Goal: Communication & Community: Answer question/provide support

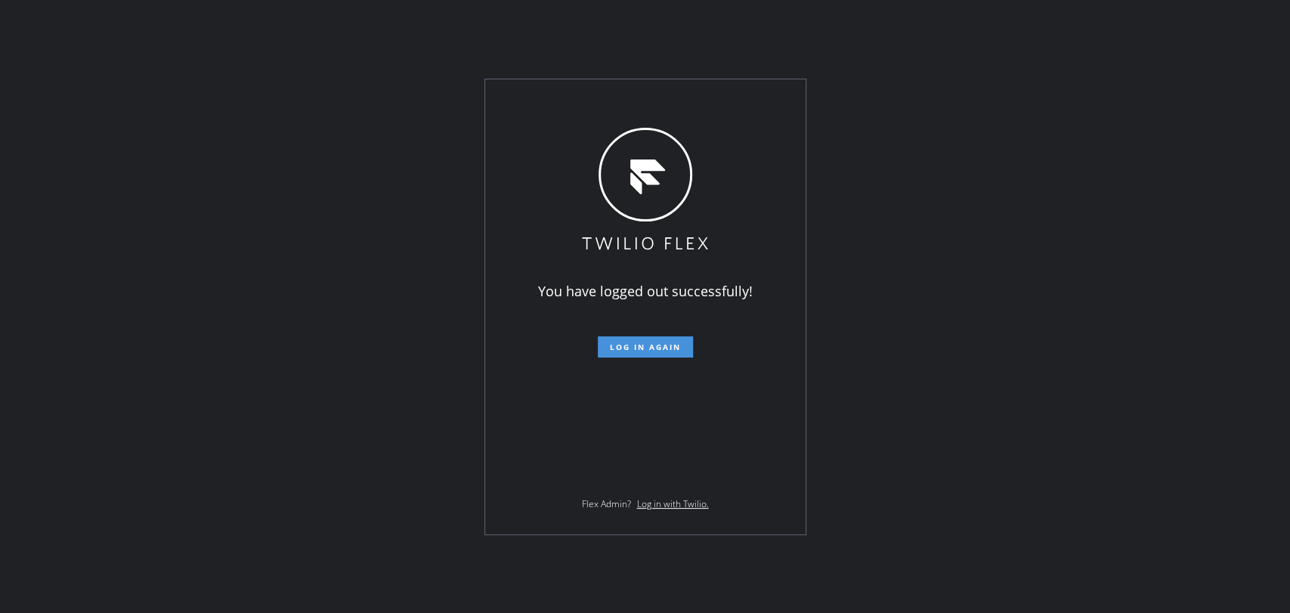
click at [651, 340] on button "Log in again" at bounding box center [645, 346] width 95 height 21
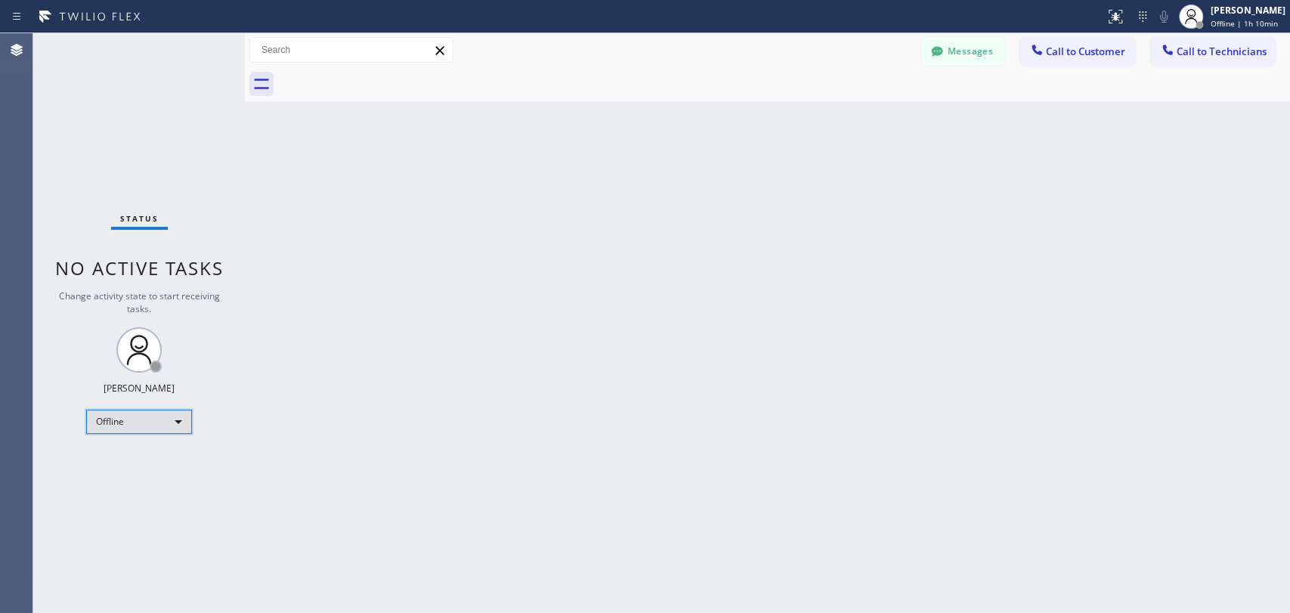
click at [180, 420] on div "Offline" at bounding box center [139, 422] width 106 height 24
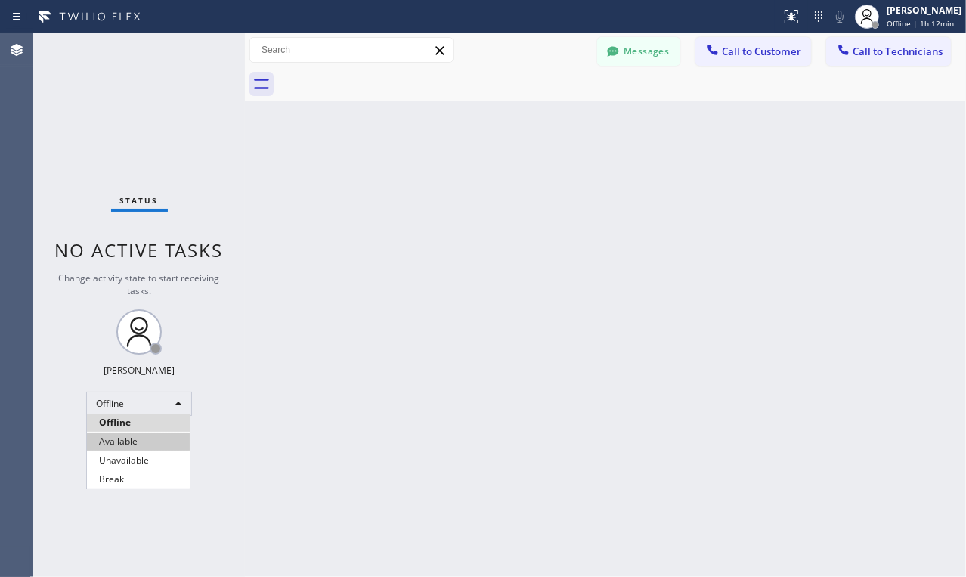
click at [143, 447] on li "Available" at bounding box center [138, 441] width 103 height 18
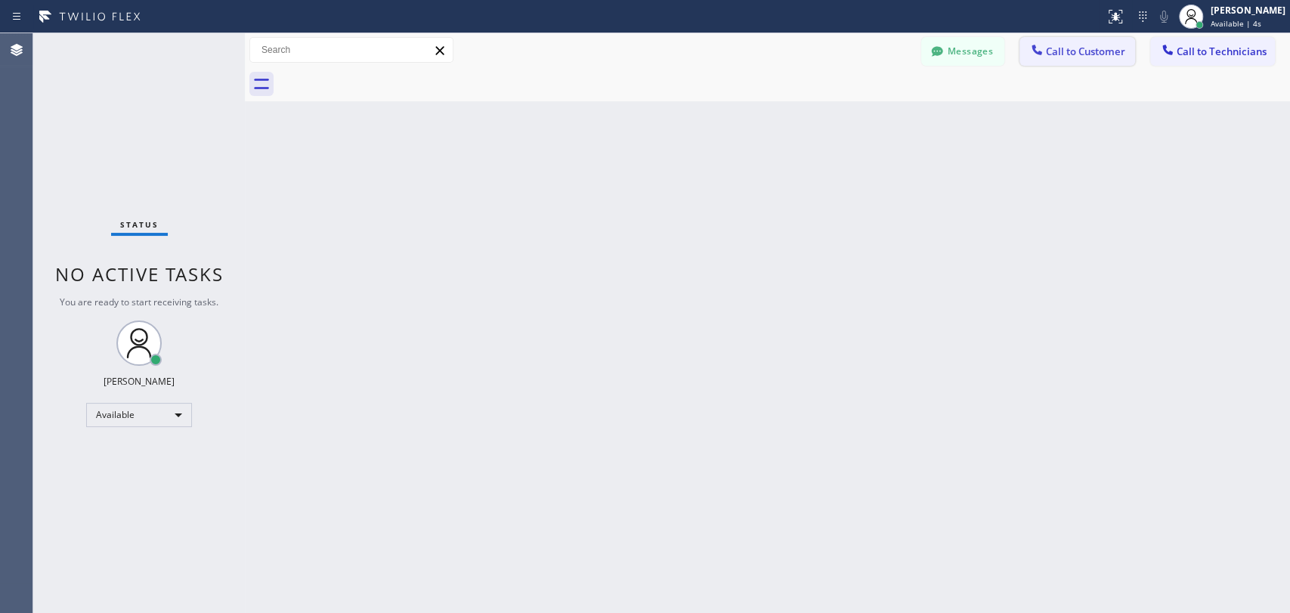
click at [1044, 49] on div at bounding box center [1037, 51] width 18 height 18
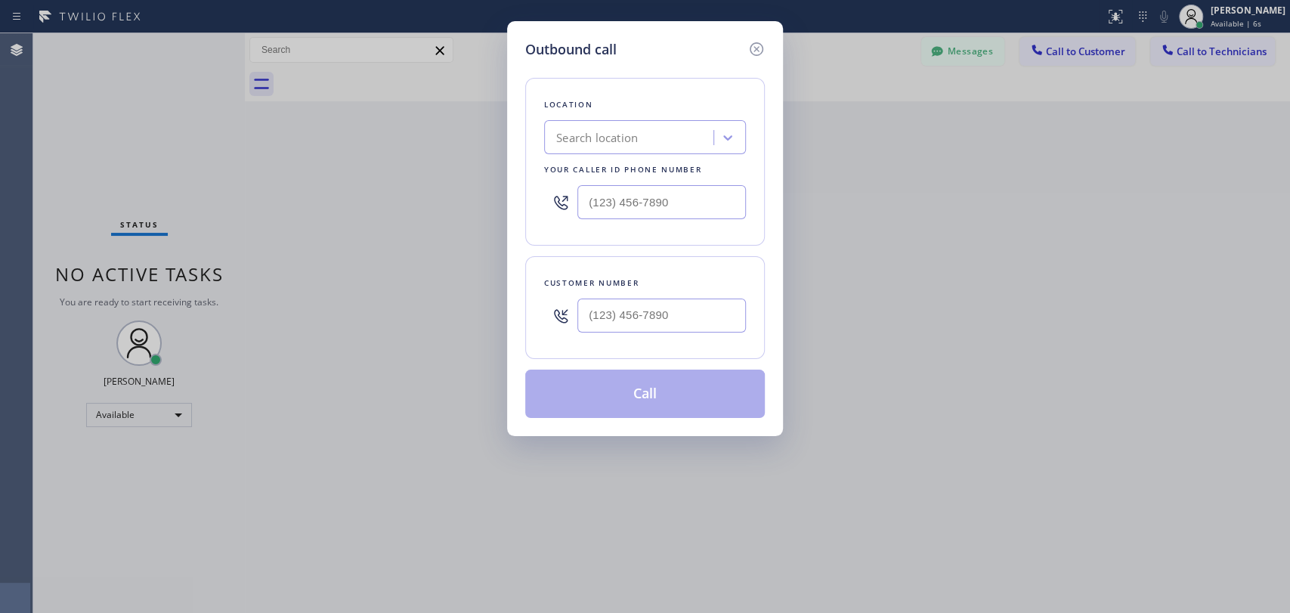
click at [689, 149] on div "Search location" at bounding box center [631, 138] width 165 height 26
click at [1084, 107] on div "Outbound call Location 0 results available. Use Up and Down to choose options, …" at bounding box center [645, 306] width 1290 height 613
click at [1245, 56] on div "Outbound call Location Search location Your caller id phone number Customer num…" at bounding box center [645, 306] width 1290 height 613
click at [754, 44] on icon at bounding box center [757, 49] width 14 height 14
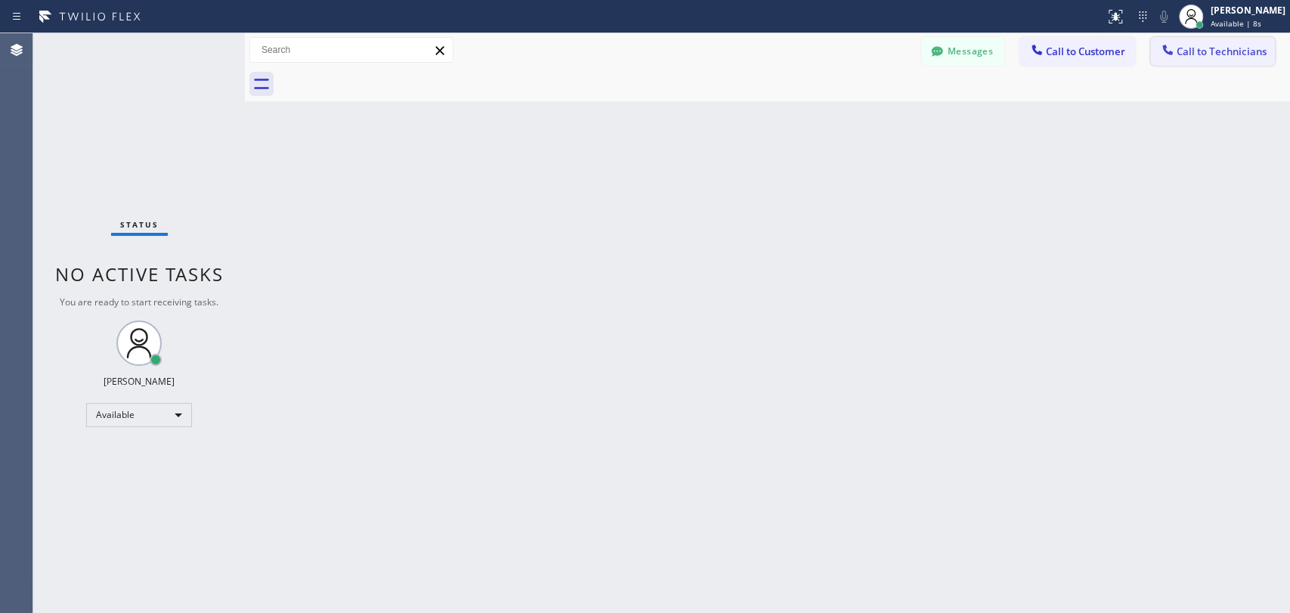
click at [1192, 45] on span "Call to Technicians" at bounding box center [1222, 52] width 90 height 14
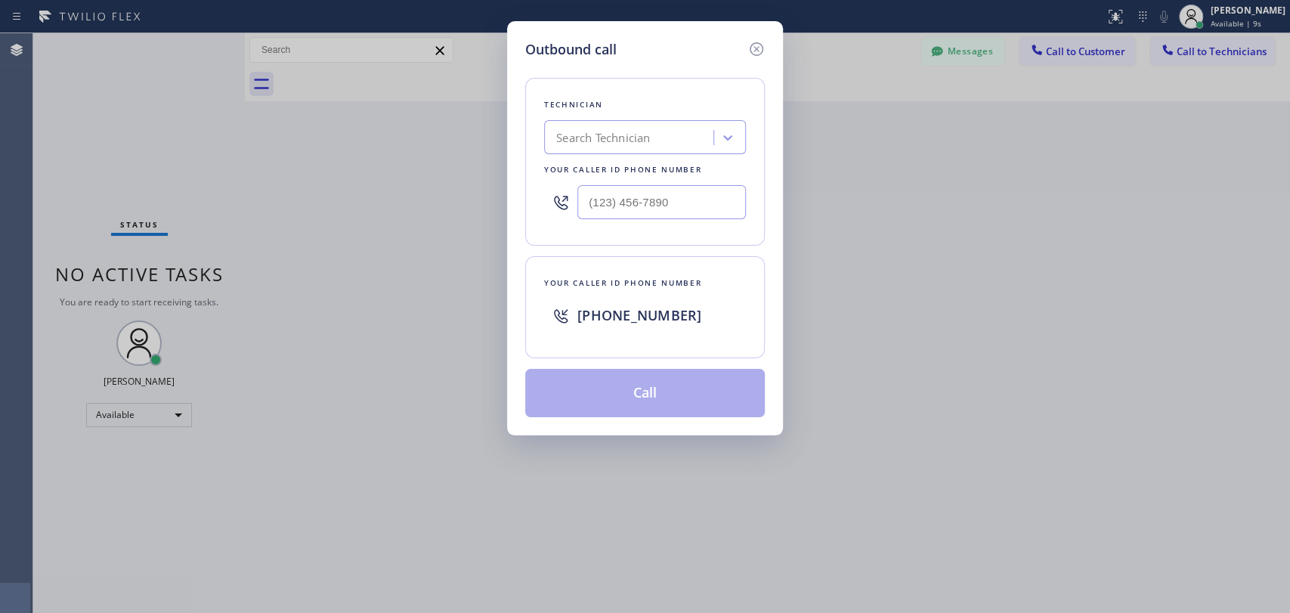
click at [676, 141] on div "Search Technician" at bounding box center [631, 138] width 165 height 26
type input "serg"
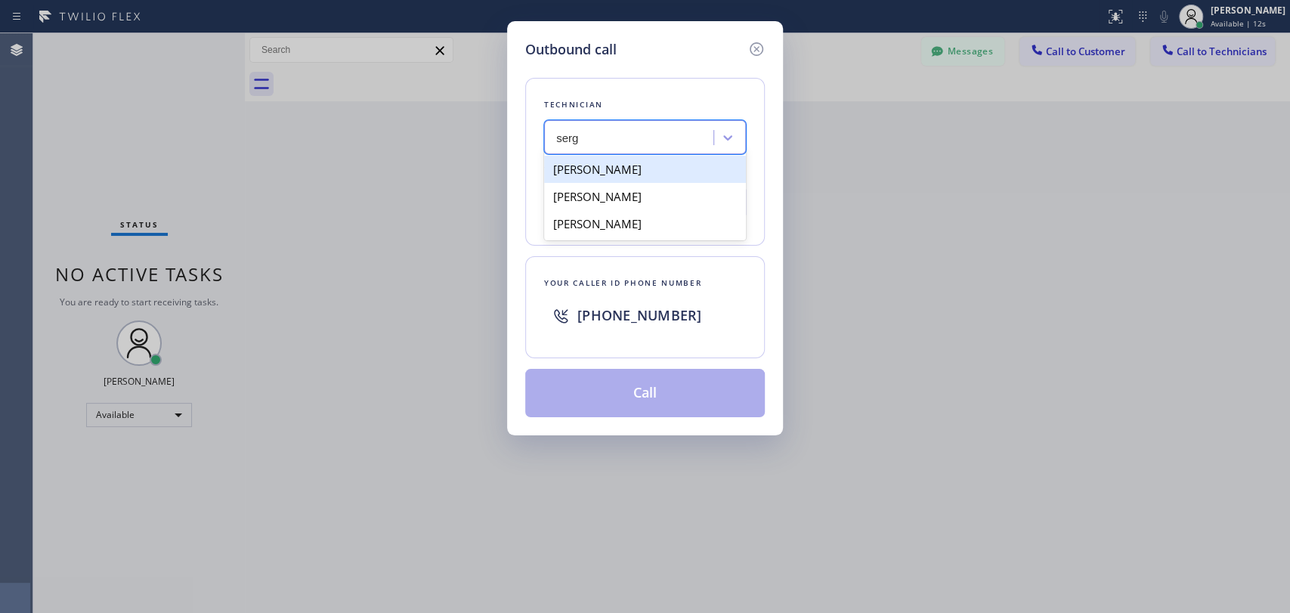
click at [653, 167] on div "[PERSON_NAME]" at bounding box center [645, 169] width 202 height 27
type input "[PHONE_NUMBER]"
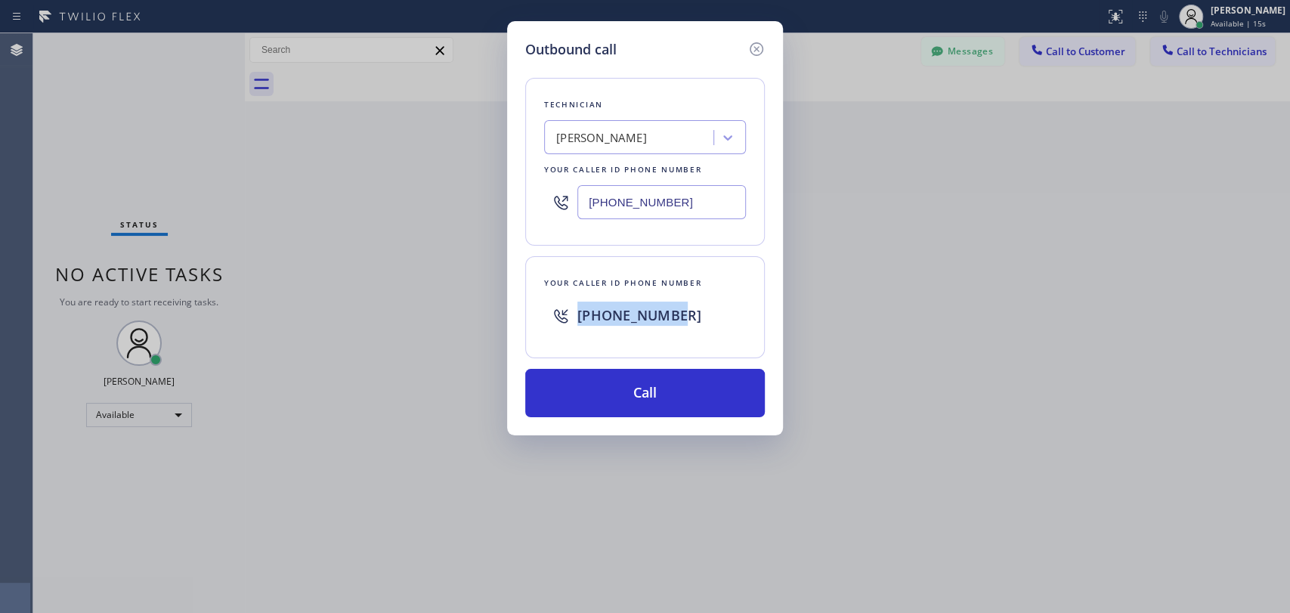
drag, startPoint x: 574, startPoint y: 314, endPoint x: 688, endPoint y: 316, distance: 114.9
click at [688, 316] on div "[PHONE_NUMBER]" at bounding box center [645, 315] width 202 height 48
click at [699, 325] on div "[PHONE_NUMBER]" at bounding box center [661, 315] width 169 height 27
drag, startPoint x: 709, startPoint y: 321, endPoint x: 577, endPoint y: 306, distance: 133.1
click at [578, 325] on div "[PHONE_NUMBER]" at bounding box center [661, 315] width 169 height 27
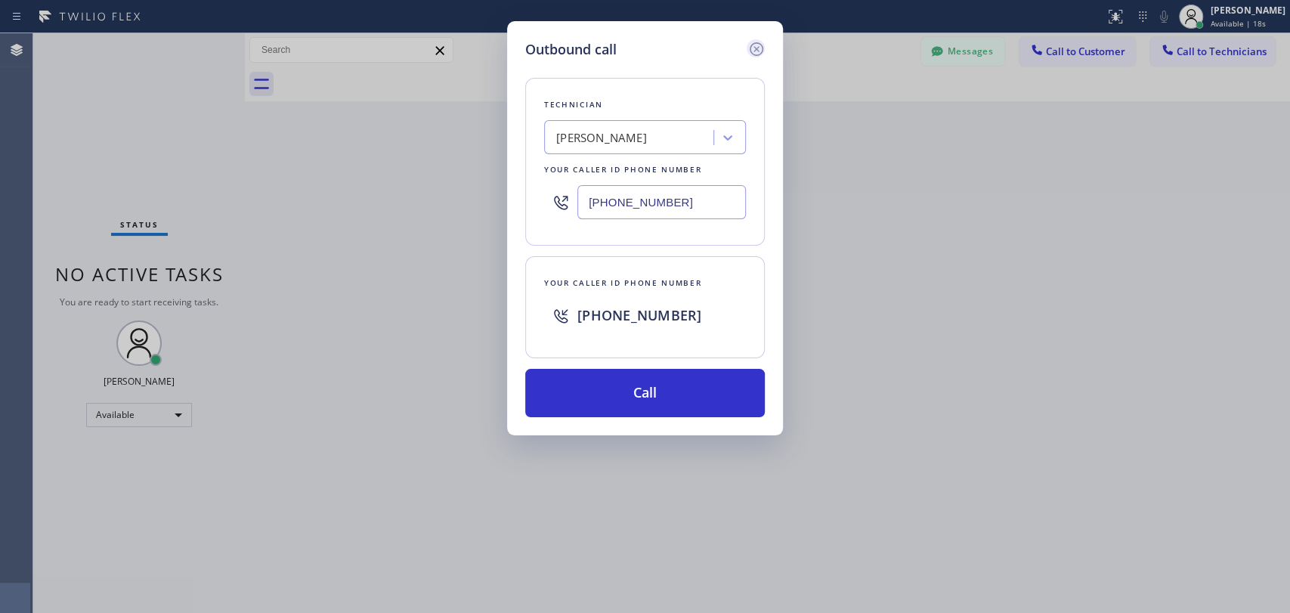
click at [763, 47] on icon at bounding box center [756, 49] width 18 height 18
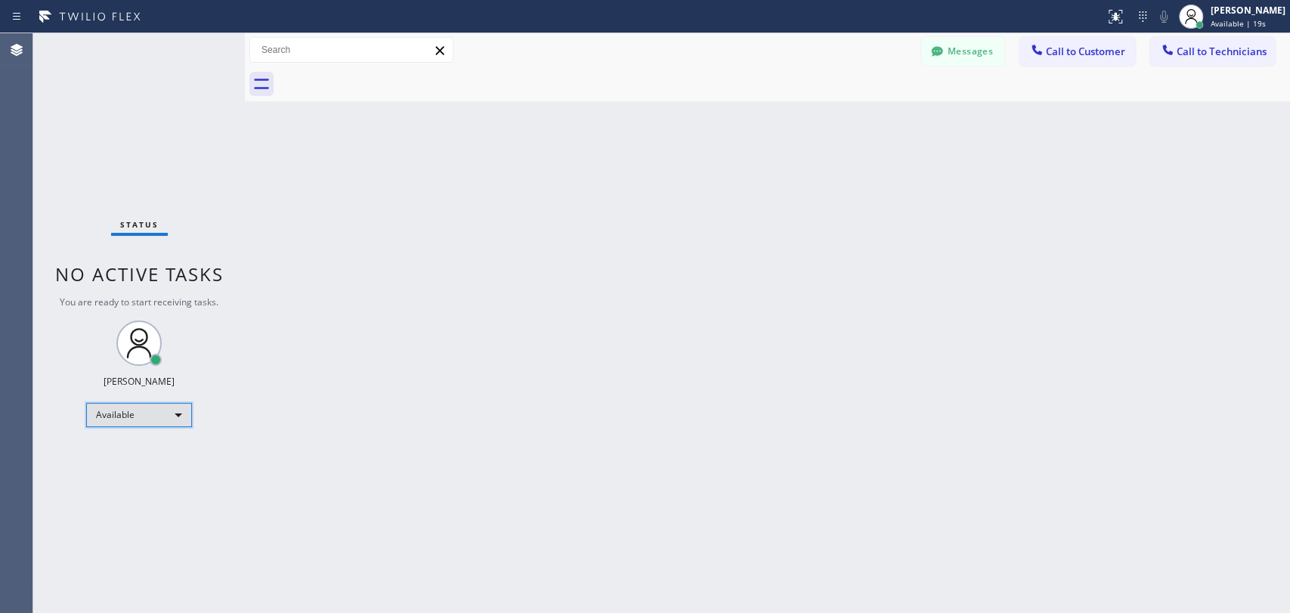
click at [135, 424] on div "Available" at bounding box center [139, 415] width 106 height 24
click at [145, 467] on li "Unavailable" at bounding box center [138, 472] width 103 height 18
